Goal: Use online tool/utility: Utilize a website feature to perform a specific function

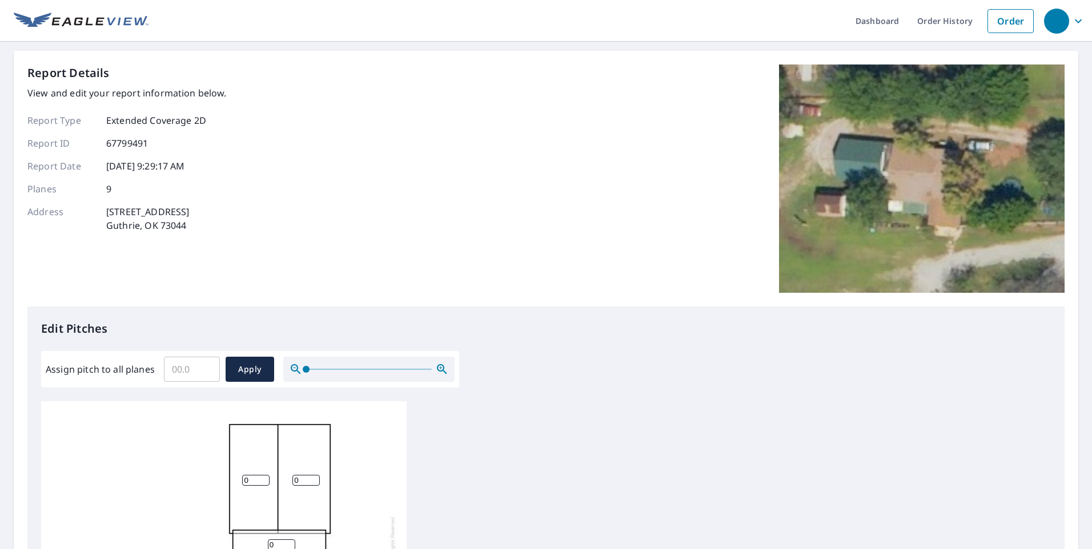
click at [184, 369] on input "Assign pitch to all planes" at bounding box center [192, 369] width 56 height 32
type input "8"
click at [236, 368] on span "Apply" at bounding box center [250, 370] width 30 height 14
type input "8"
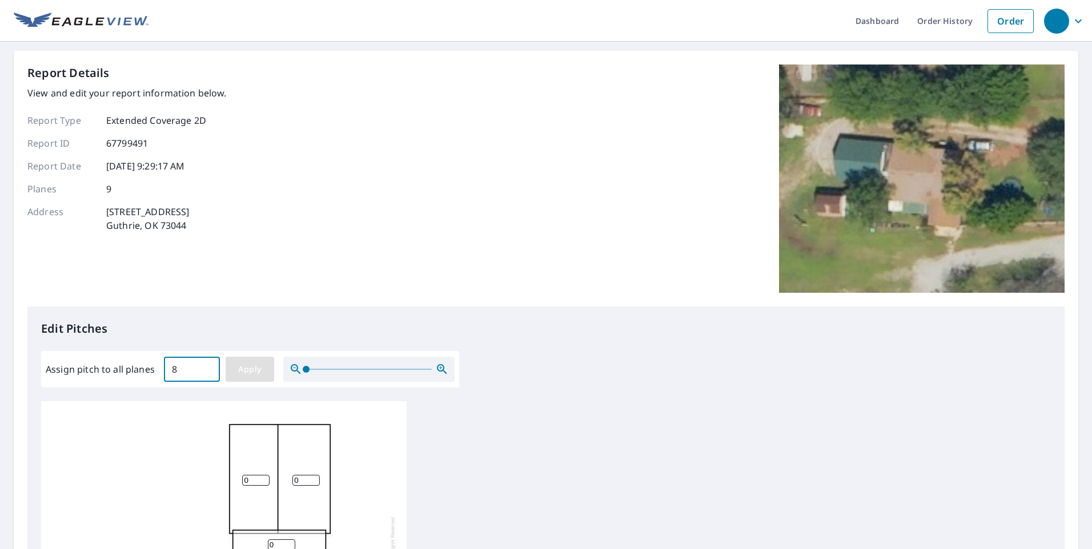
type input "8"
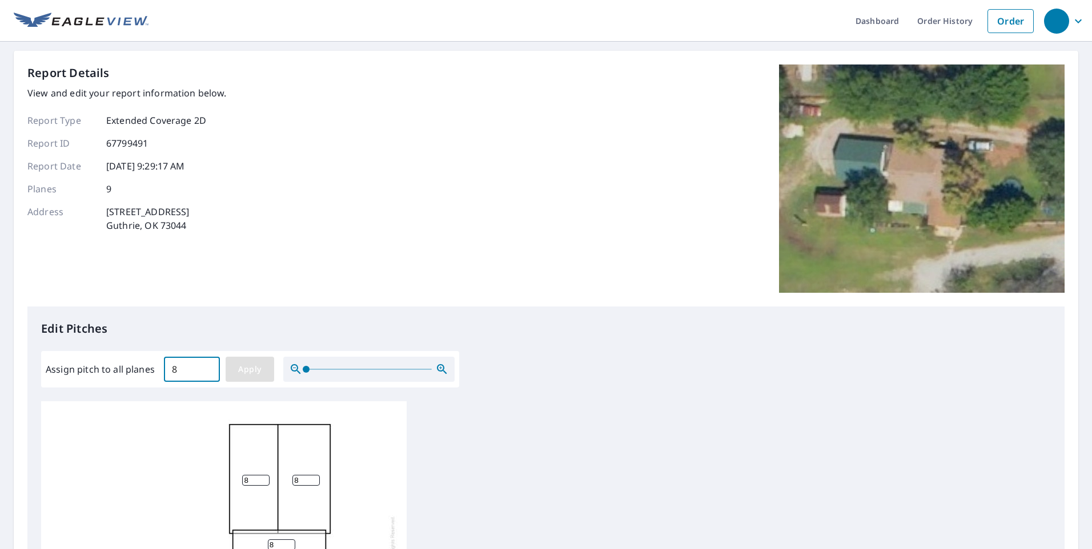
type input "8"
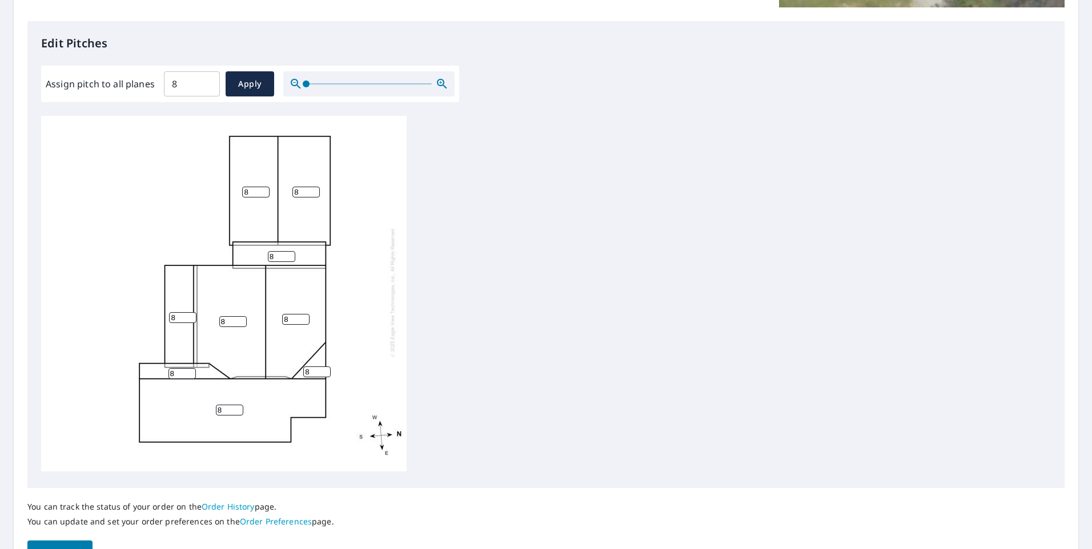
scroll to position [355, 0]
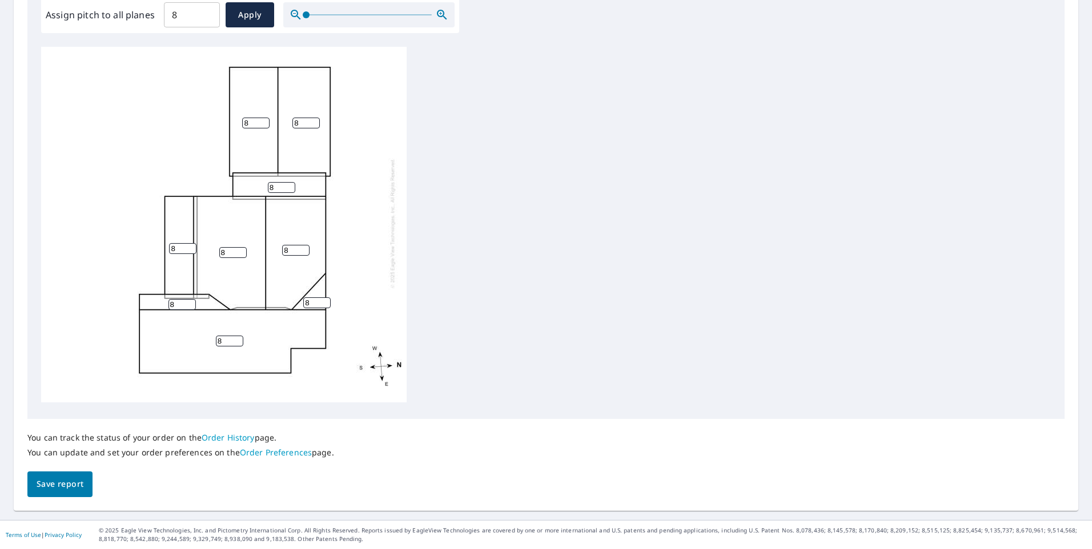
click at [53, 484] on span "Save report" at bounding box center [60, 484] width 47 height 14
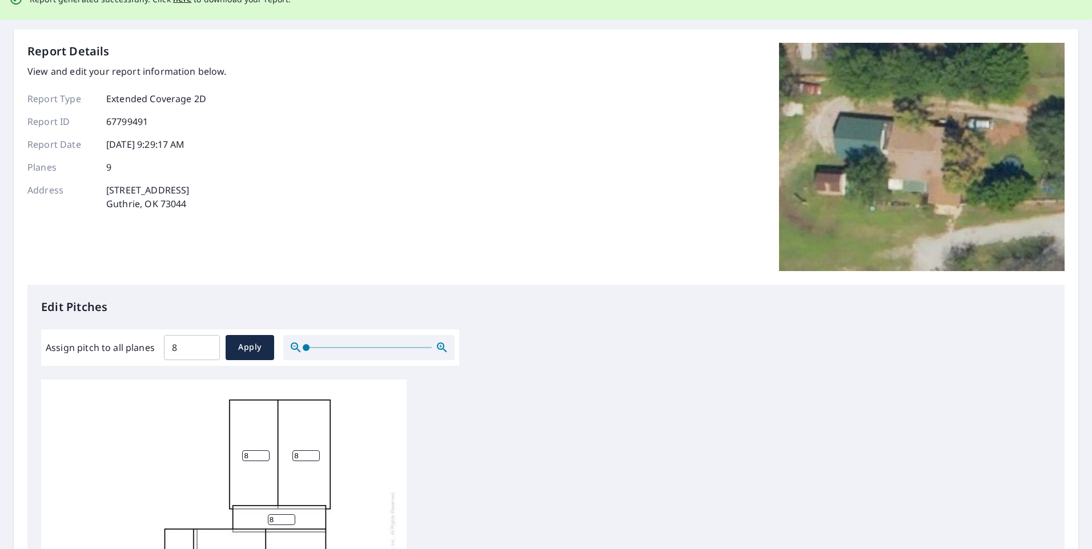
scroll to position [0, 0]
